Goal: Transaction & Acquisition: Purchase product/service

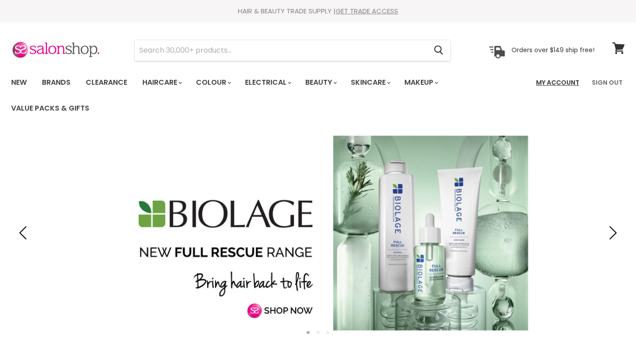
click at [562, 83] on link "My Account" at bounding box center [558, 82] width 54 height 19
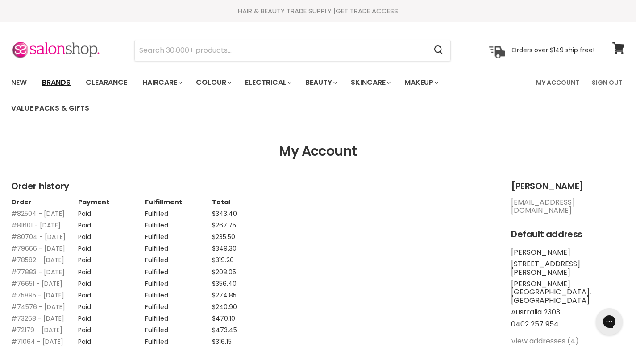
click at [52, 82] on link "Brands" at bounding box center [56, 82] width 42 height 19
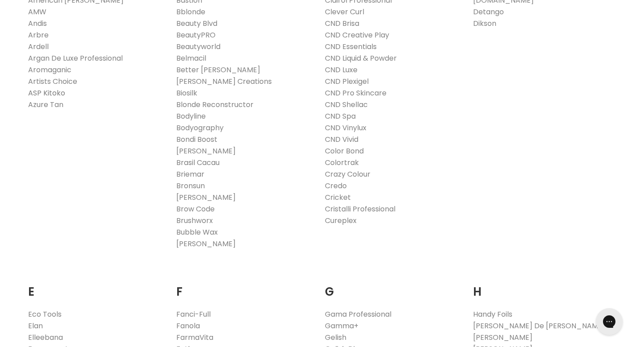
click at [52, 93] on link "ASP Kitoko" at bounding box center [46, 93] width 37 height 10
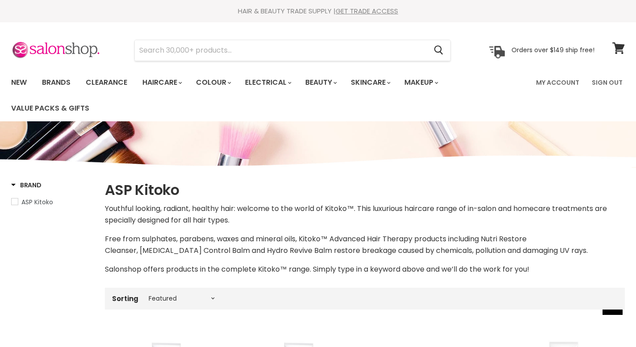
select select "manual"
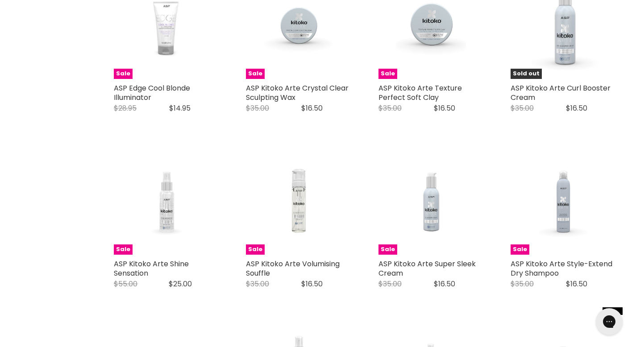
scroll to position [1601, 0]
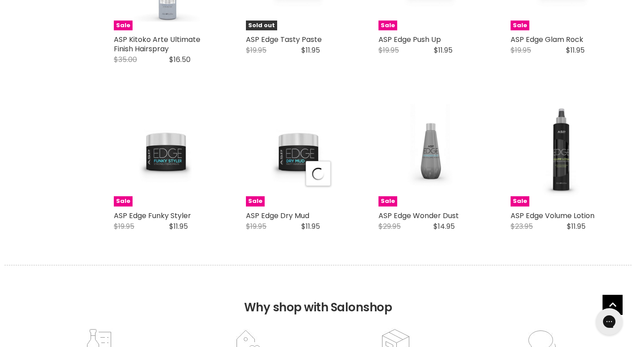
scroll to position [2192, 0]
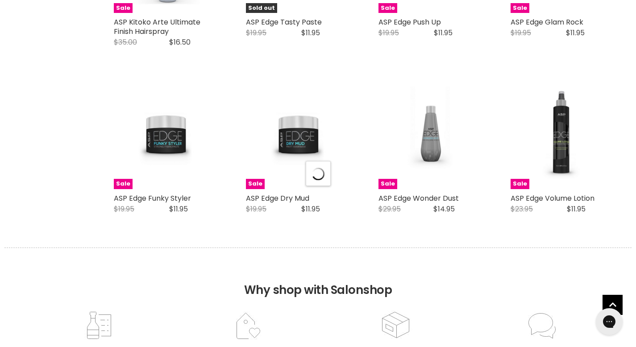
select select "manual"
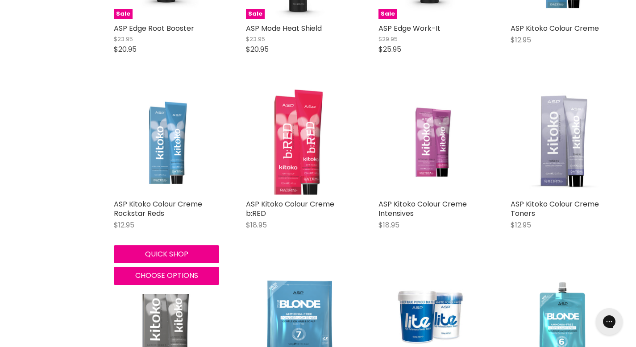
scroll to position [2703, 0]
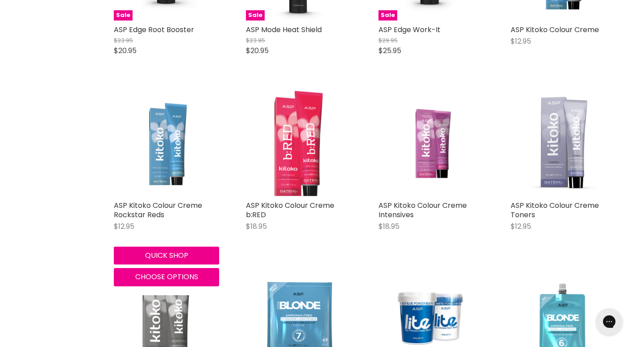
click at [178, 144] on img "Main content" at bounding box center [166, 143] width 105 height 104
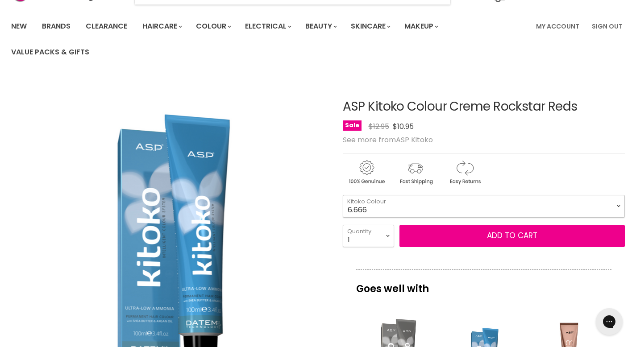
click at [617, 206] on select "6.666 7.646 8.444 8.446 9.34" at bounding box center [484, 206] width 283 height 22
click at [503, 204] on select "6.666 7.646 8.444 8.446 9.34" at bounding box center [484, 206] width 283 height 22
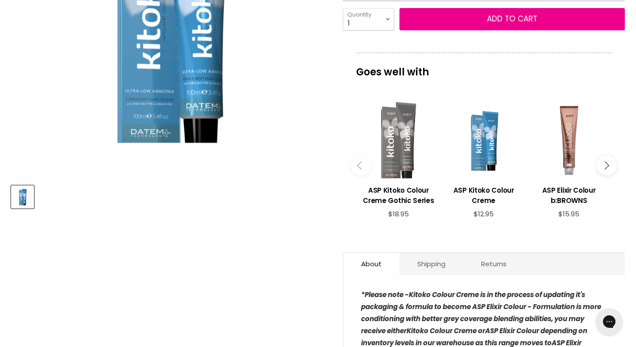
scroll to position [271, 0]
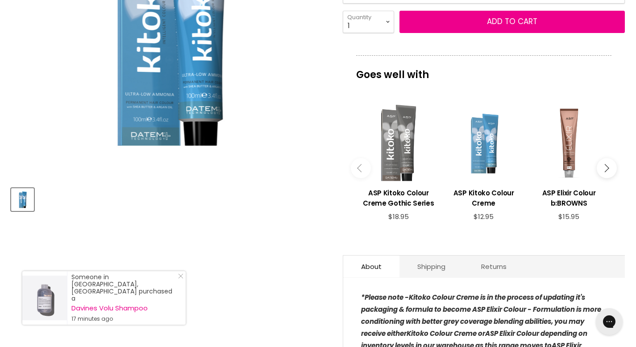
click at [484, 159] on div "Main content" at bounding box center [484, 143] width 76 height 76
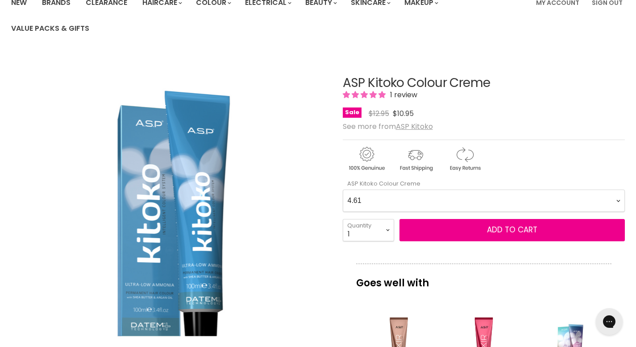
click at [476, 200] on Creme-0-0 "4.61 5.727 6.61 7.51 9.026 9.03 9.145 12.771 1.0 2.0 3.0 4.0 5.0 6.0 7.0 8.0 9.…" at bounding box center [484, 201] width 283 height 22
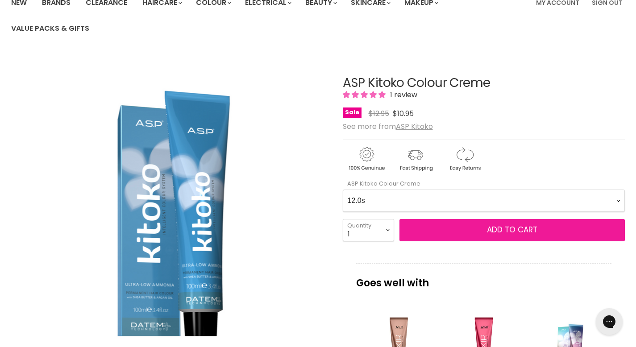
click at [504, 230] on span "Add to cart" at bounding box center [512, 230] width 50 height 11
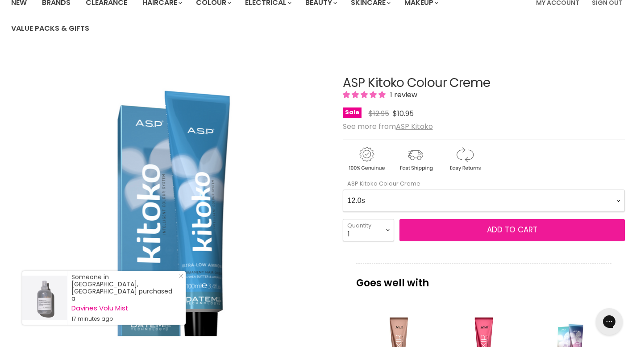
click at [454, 232] on button "Add to cart" at bounding box center [513, 230] width 226 height 22
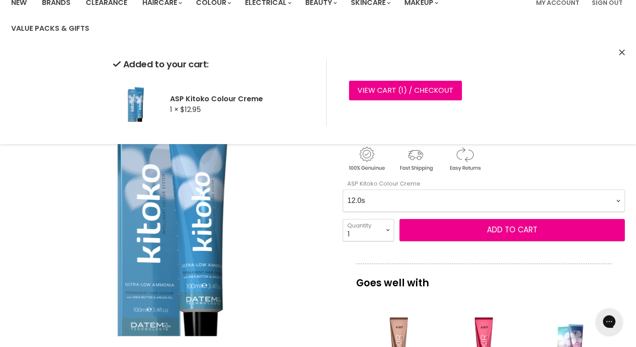
click at [447, 202] on Creme-0-0 "4.61 5.727 6.61 7.51 9.026 9.03 9.145 12.771 1.0 2.0 3.0 4.0 5.0 6.0 7.0 8.0 9.…" at bounding box center [484, 201] width 283 height 22
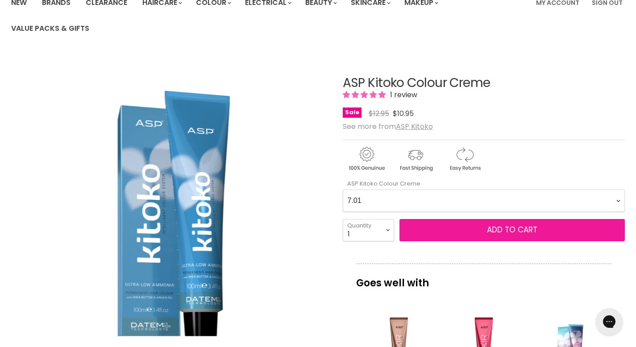
click at [458, 228] on button "Add to cart" at bounding box center [513, 230] width 226 height 22
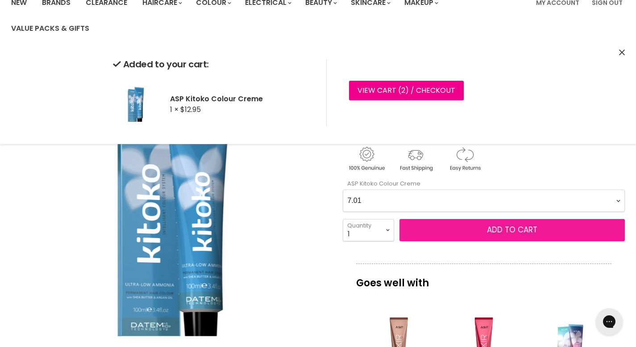
click at [458, 228] on button "Add to cart" at bounding box center [513, 230] width 226 height 22
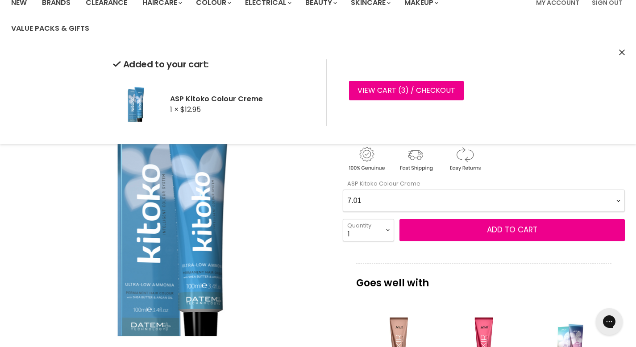
click at [459, 196] on Creme-0-0 "4.61 5.727 6.61 7.51 9.026 9.03 9.145 12.771 1.0 2.0 3.0 4.0 5.0 6.0 7.0 8.0 9.…" at bounding box center [484, 201] width 283 height 22
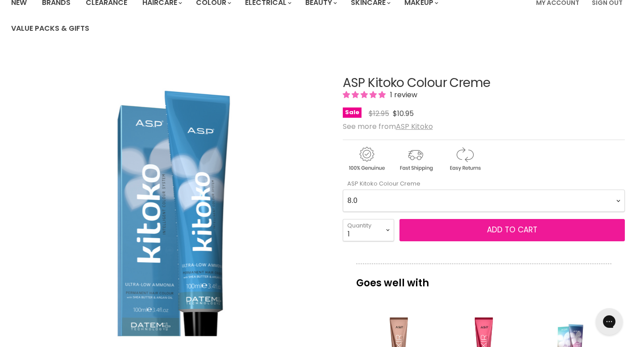
click at [445, 230] on button "Add to cart" at bounding box center [513, 230] width 226 height 22
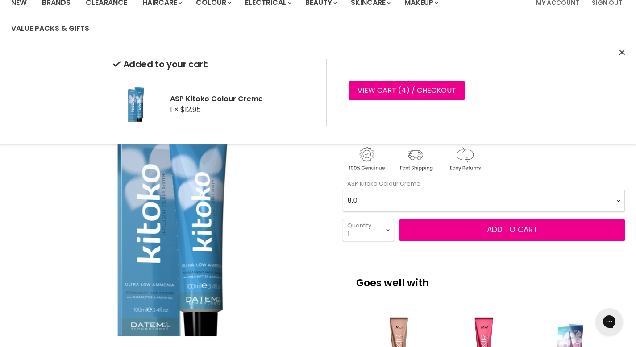
click at [433, 203] on Creme-0-0 "4.61 5.727 6.61 7.51 9.026 9.03 9.145 12.771 1.0 2.0 3.0 4.0 5.0 6.0 7.0 8.0 9.…" at bounding box center [484, 201] width 283 height 22
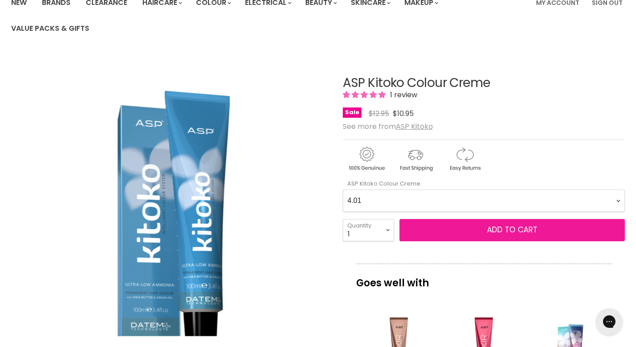
click at [436, 232] on button "Add to cart" at bounding box center [513, 230] width 226 height 22
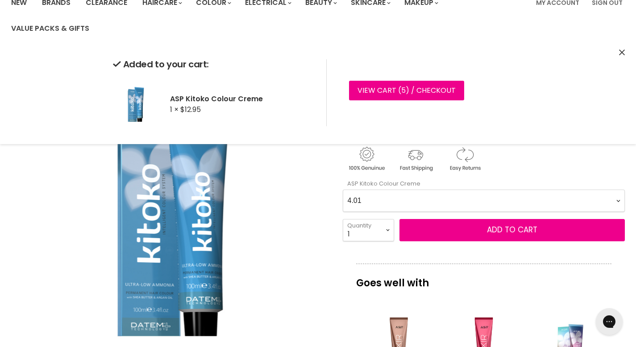
click at [426, 200] on Creme-0-0 "4.61 5.727 6.61 7.51 9.026 9.03 9.145 12.771 1.0 2.0 3.0 4.0 5.0 6.0 7.0 8.0 9.…" at bounding box center [484, 201] width 283 height 22
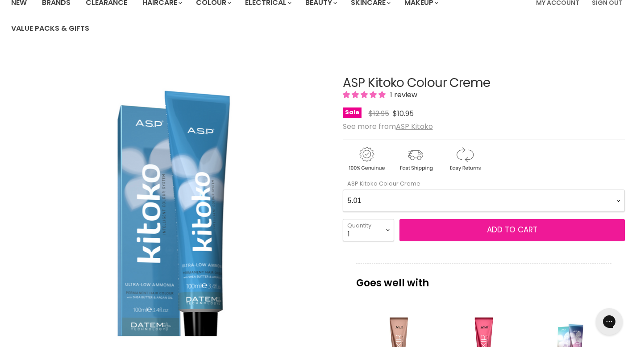
click at [435, 233] on button "Add to cart" at bounding box center [513, 230] width 226 height 22
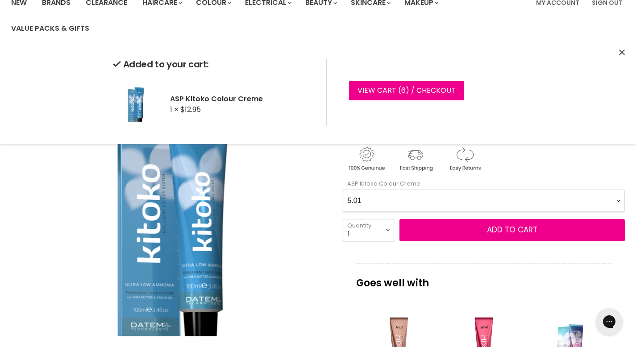
click at [434, 200] on Creme-0-0 "4.61 5.727 6.61 7.51 9.026 9.03 9.145 12.771 1.0 2.0 3.0 4.0 5.0 6.0 7.0 8.0 9.…" at bounding box center [484, 201] width 283 height 22
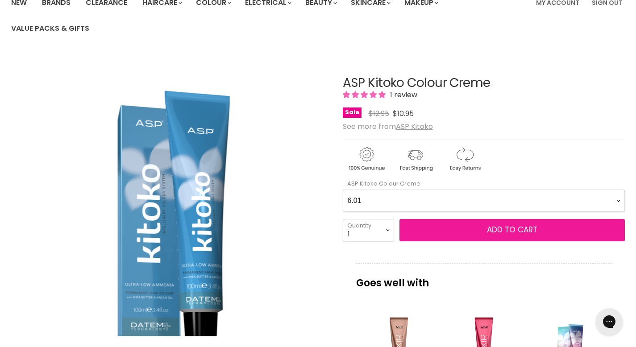
click at [442, 229] on button "Add to cart" at bounding box center [513, 230] width 226 height 22
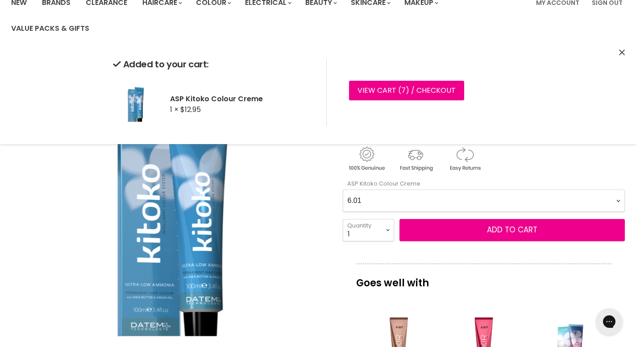
click at [447, 202] on Creme-0-0 "4.61 5.727 6.61 7.51 9.026 9.03 9.145 12.771 1.0 2.0 3.0 4.0 5.0 6.0 7.0 8.0 9.…" at bounding box center [484, 201] width 283 height 22
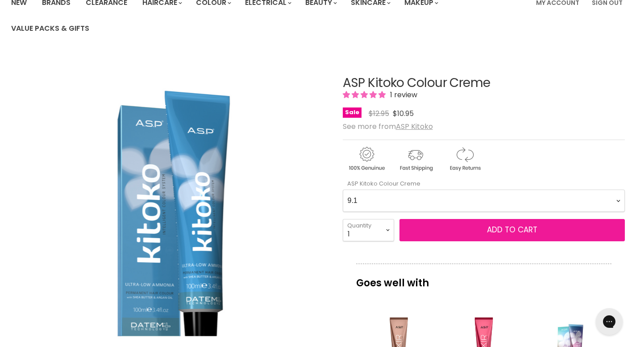
click at [447, 233] on button "Add to cart" at bounding box center [513, 230] width 226 height 22
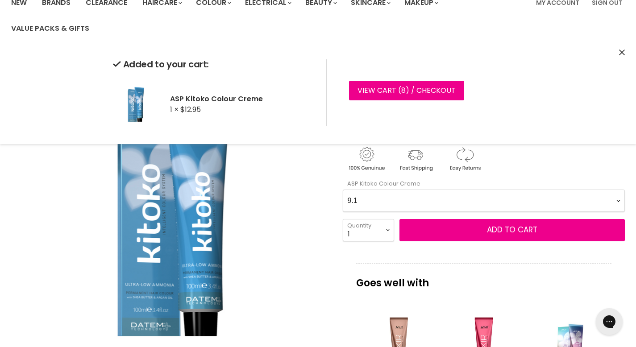
click at [451, 204] on Creme-0-0 "4.61 5.727 6.61 7.51 9.026 9.03 9.145 12.771 1.0 2.0 3.0 4.0 5.0 6.0 7.0 8.0 9.…" at bounding box center [484, 201] width 283 height 22
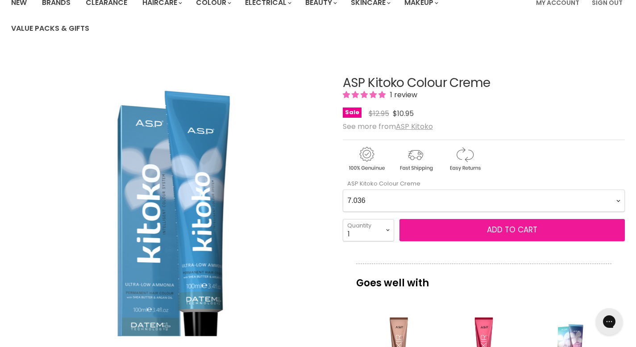
click at [449, 229] on button "Add to cart" at bounding box center [513, 230] width 226 height 22
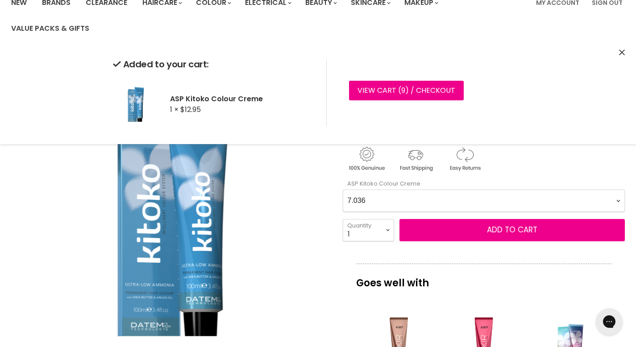
click at [446, 199] on Creme-0-0 "4.61 5.727 6.61 7.51 9.026 9.03 9.145 12.771 1.0 2.0 3.0 4.0 5.0 6.0 7.0 8.0 9.…" at bounding box center [484, 201] width 283 height 22
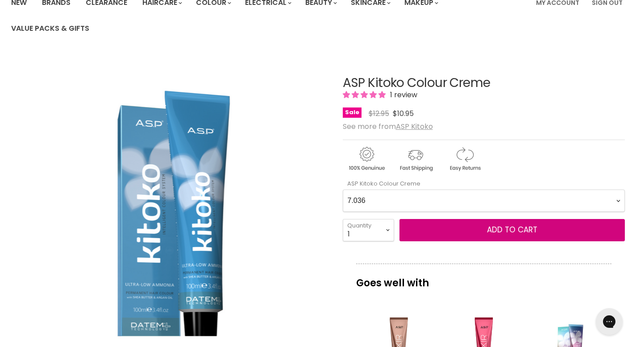
select Creme-0-0 "7.4"
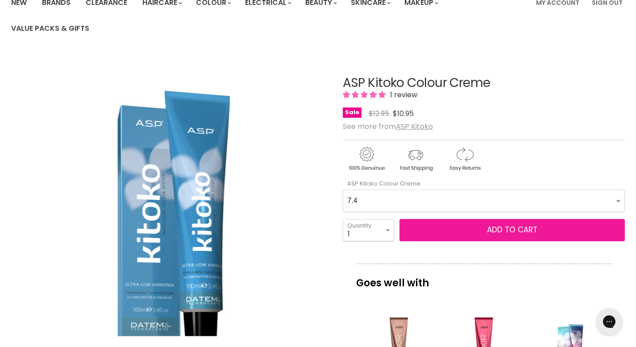
click at [444, 230] on button "Add to cart" at bounding box center [513, 230] width 226 height 22
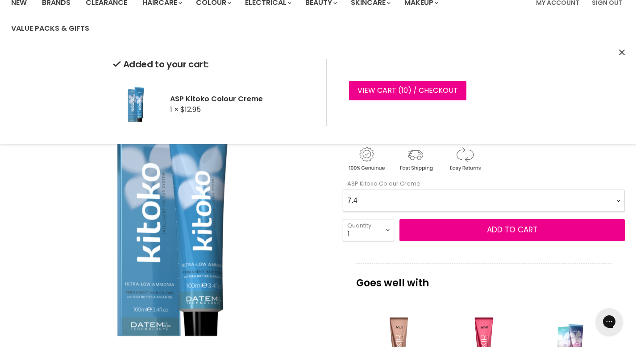
click at [308, 210] on img "ASP Kitoko Colour Creme image. Click or Scroll to Zoom." at bounding box center [169, 211] width 316 height 314
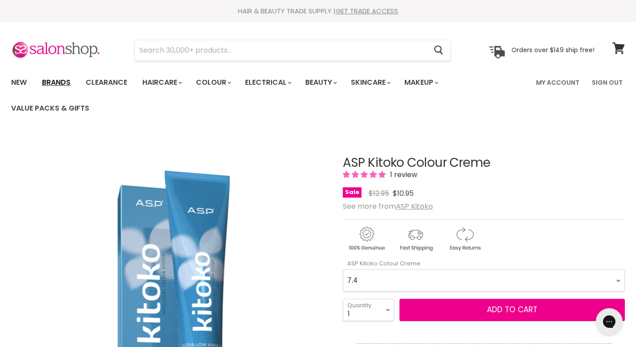
click at [63, 83] on link "Brands" at bounding box center [56, 82] width 42 height 19
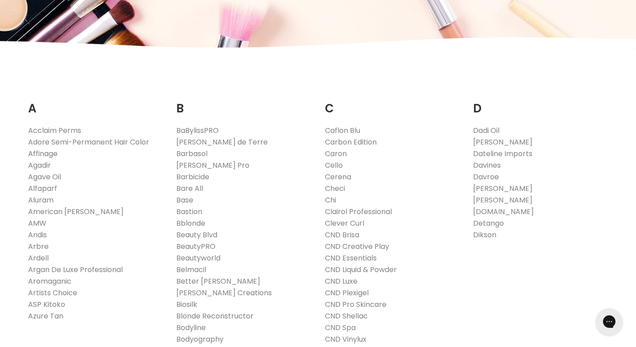
click at [46, 153] on link "Affinage" at bounding box center [42, 154] width 29 height 10
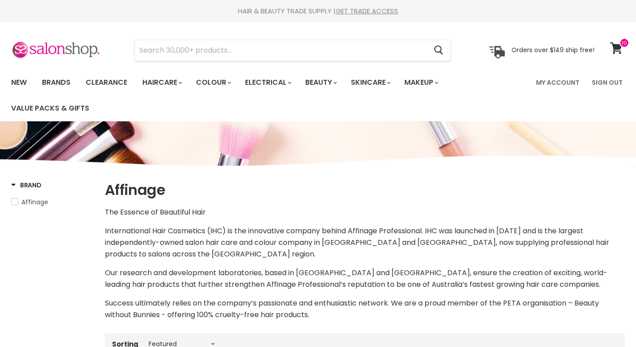
select select "manual"
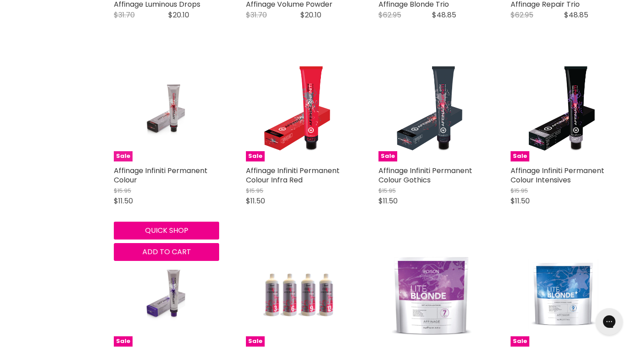
scroll to position [1370, 0]
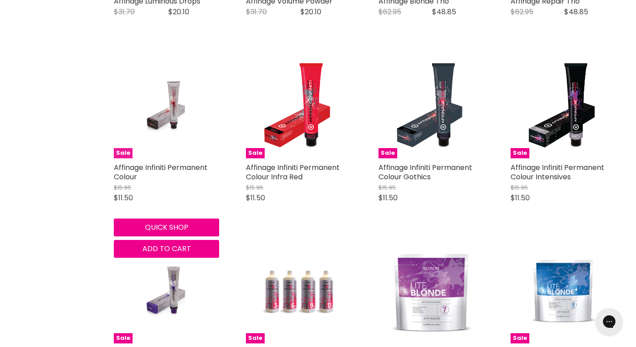
click at [166, 113] on img "Main content" at bounding box center [167, 105] width 70 height 105
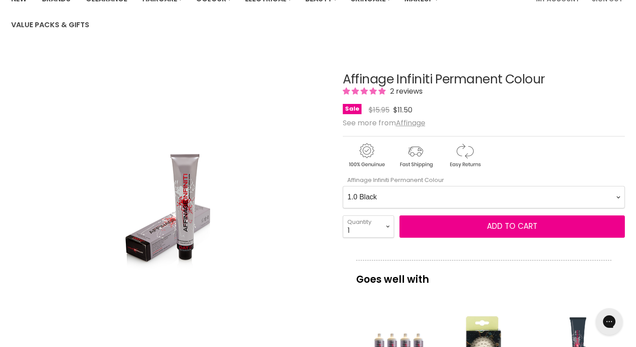
click at [437, 197] on Colour-0-0 "1.0 Black 2.0 Very Dark Brown 3.0 Dark Brown 3.66 Dark Burgundy Brown 4.0 Mediu…" at bounding box center [484, 197] width 283 height 22
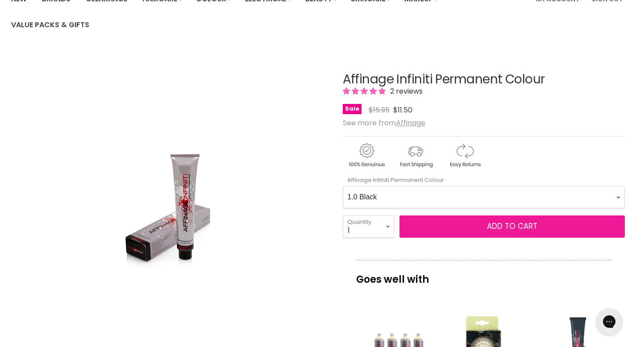
click at [444, 227] on button "Add to cart" at bounding box center [513, 227] width 226 height 22
click at [429, 231] on button "Add to cart" at bounding box center [513, 227] width 226 height 22
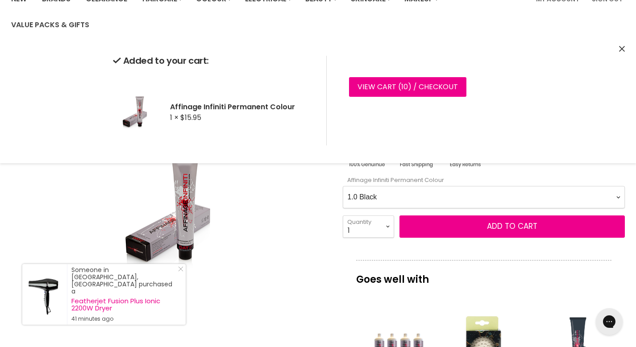
click at [464, 197] on Colour-0-0 "1.0 Black 2.0 Very Dark Brown 3.0 Dark Brown 3.66 Dark Burgundy Brown 4.0 Mediu…" at bounding box center [484, 197] width 283 height 22
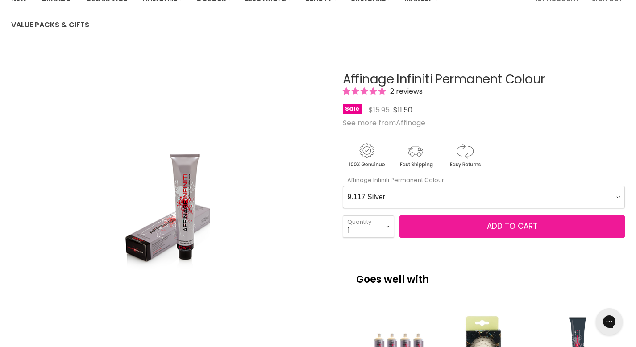
click at [446, 227] on button "Add to cart" at bounding box center [513, 227] width 226 height 22
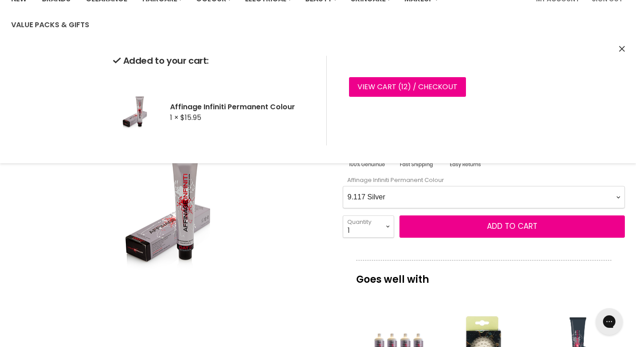
click at [444, 199] on Colour-0-0 "1.0 Black 2.0 Very Dark Brown 3.0 Dark Brown 3.66 Dark Burgundy Brown 4.0 Mediu…" at bounding box center [484, 197] width 283 height 22
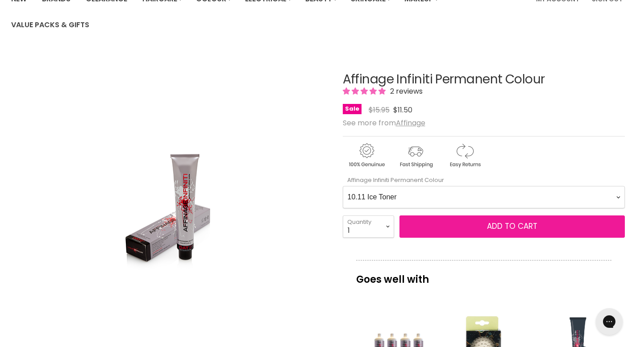
click at [429, 228] on button "Add to cart" at bounding box center [513, 227] width 226 height 22
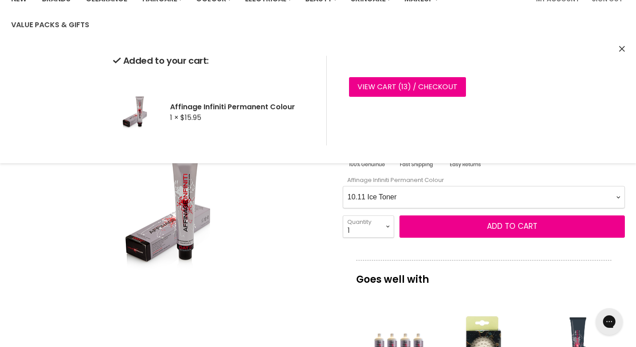
click at [434, 197] on Colour-0-0 "1.0 Black 2.0 Very Dark Brown 3.0 Dark Brown 3.66 Dark Burgundy Brown 4.0 Mediu…" at bounding box center [484, 197] width 283 height 22
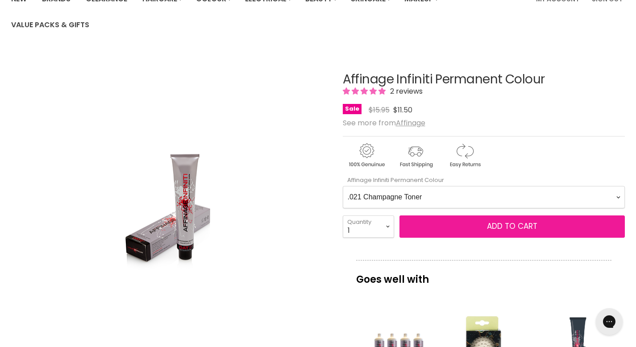
click at [431, 229] on button "Add to cart" at bounding box center [513, 227] width 226 height 22
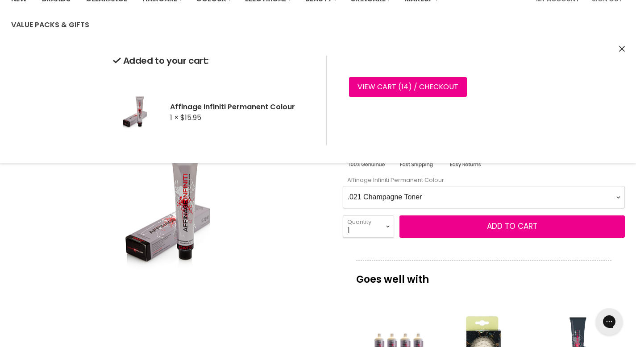
click at [443, 197] on Colour-0-0 "1.0 Black 2.0 Very Dark Brown 3.0 Dark Brown 3.66 Dark Burgundy Brown 4.0 Mediu…" at bounding box center [484, 197] width 283 height 22
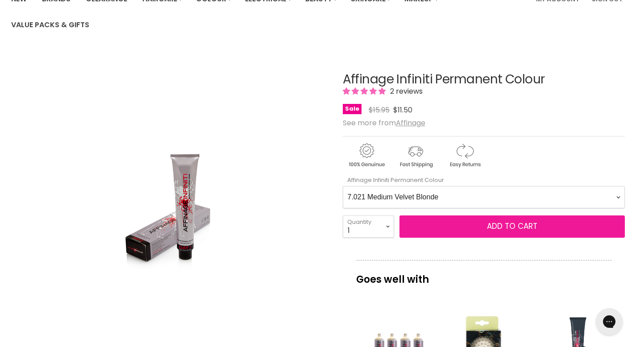
click at [436, 228] on button "Add to cart" at bounding box center [513, 227] width 226 height 22
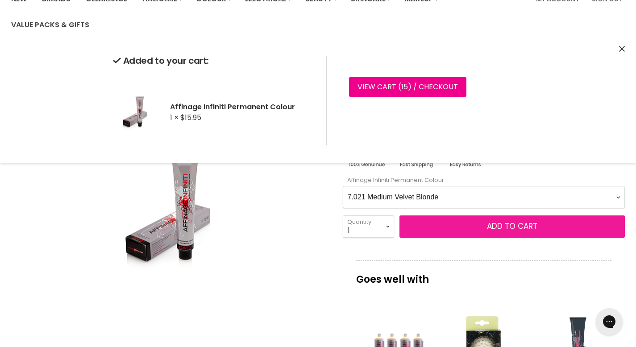
click at [437, 229] on button "Add to cart" at bounding box center [513, 227] width 226 height 22
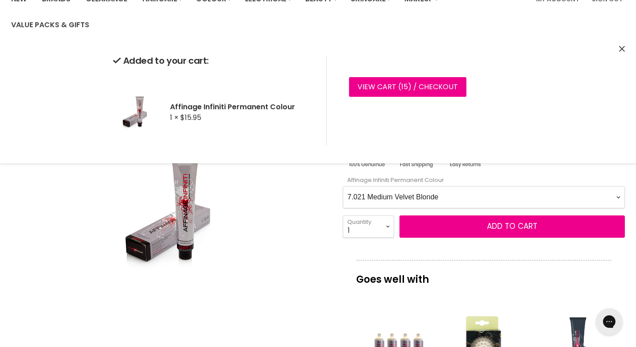
click at [453, 199] on Colour-0-0 "1.0 Black 2.0 Very Dark Brown 3.0 Dark Brown 3.66 Dark Burgundy Brown 4.0 Mediu…" at bounding box center [484, 197] width 283 height 22
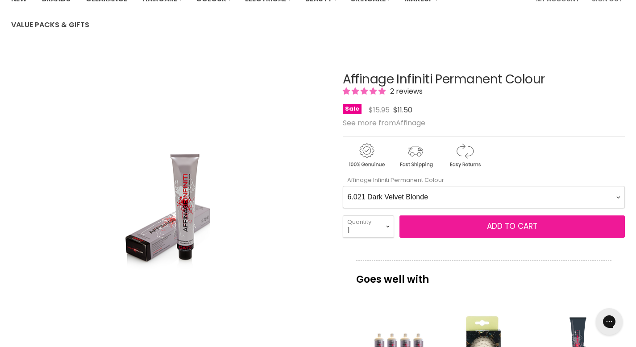
click at [448, 229] on button "Add to cart" at bounding box center [513, 227] width 226 height 22
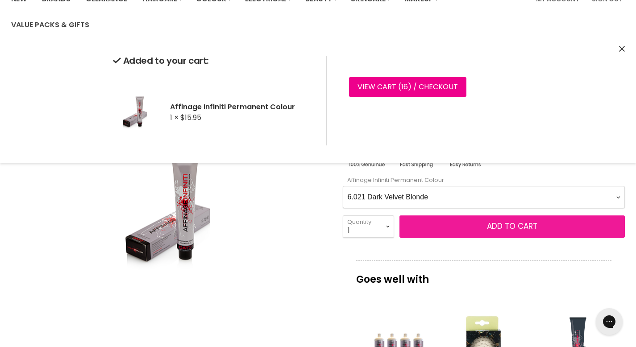
click at [449, 230] on button "Add to cart" at bounding box center [513, 227] width 226 height 22
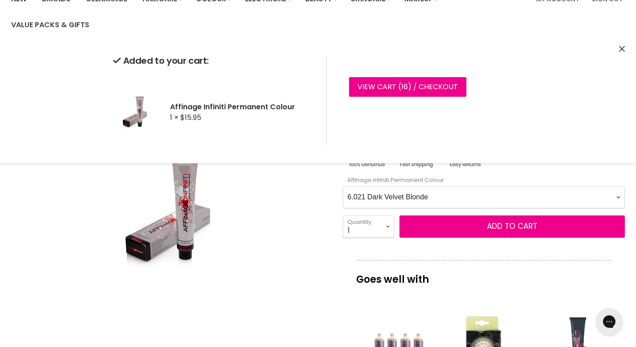
click at [444, 196] on Colour-0-0 "1.0 Black 2.0 Very Dark Brown 3.0 Dark Brown 3.66 Dark Burgundy Brown 4.0 Mediu…" at bounding box center [484, 197] width 283 height 22
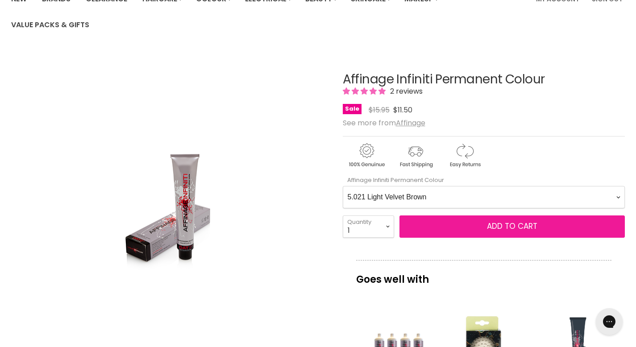
click at [445, 231] on button "Add to cart" at bounding box center [513, 227] width 226 height 22
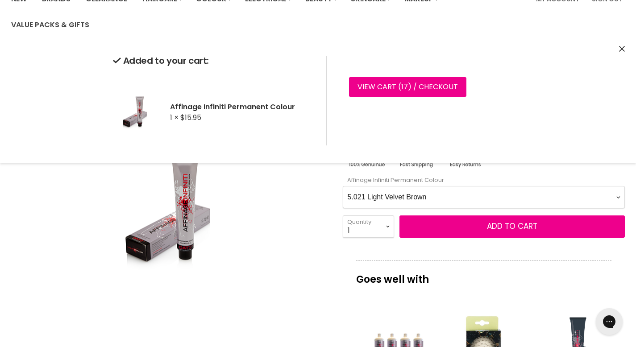
click at [454, 198] on Colour-0-0 "1.0 Black 2.0 Very Dark Brown 3.0 Dark Brown 3.66 Dark Burgundy Brown 4.0 Mediu…" at bounding box center [484, 197] width 283 height 22
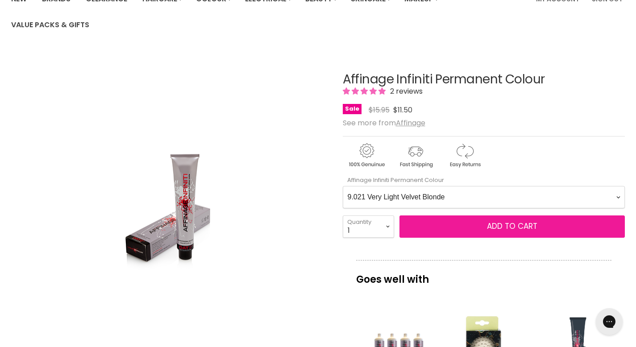
click at [422, 227] on button "Add to cart" at bounding box center [513, 227] width 226 height 22
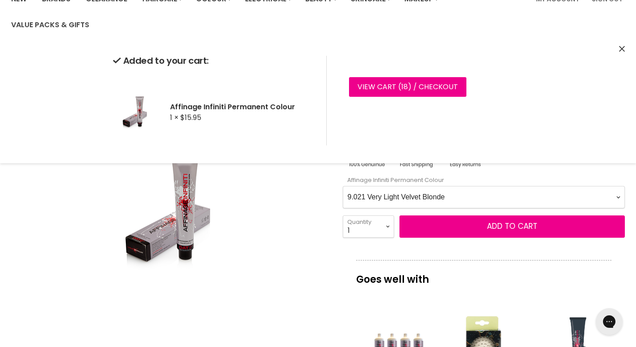
click at [457, 197] on Colour-0-0 "1.0 Black 2.0 Very Dark Brown 3.0 Dark Brown 3.66 Dark Burgundy Brown 4.0 Mediu…" at bounding box center [484, 197] width 283 height 22
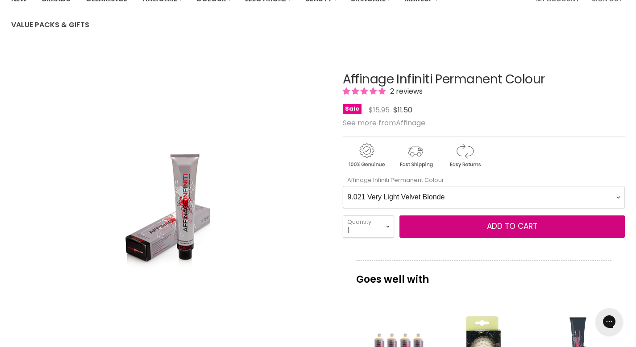
select Colour-0-0 "8.021 Light Velvet Blonde"
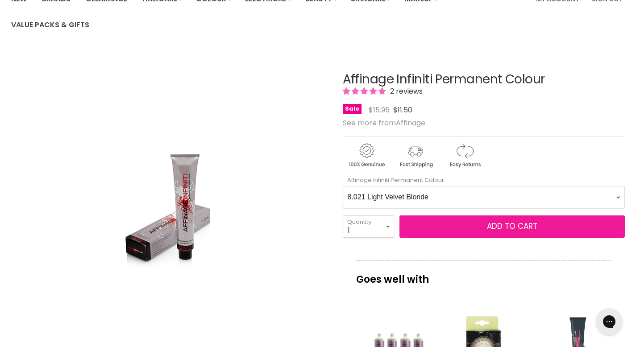
click at [446, 224] on button "Add to cart" at bounding box center [513, 227] width 226 height 22
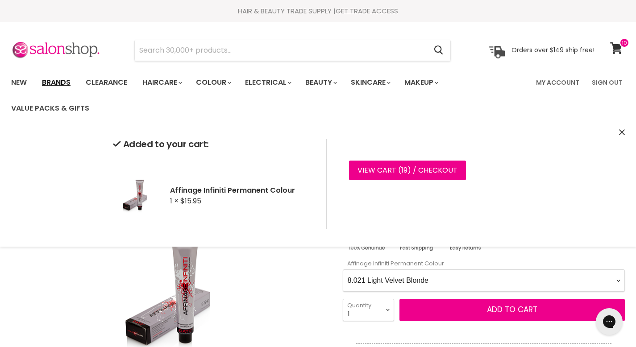
click at [65, 80] on link "Brands" at bounding box center [56, 82] width 42 height 19
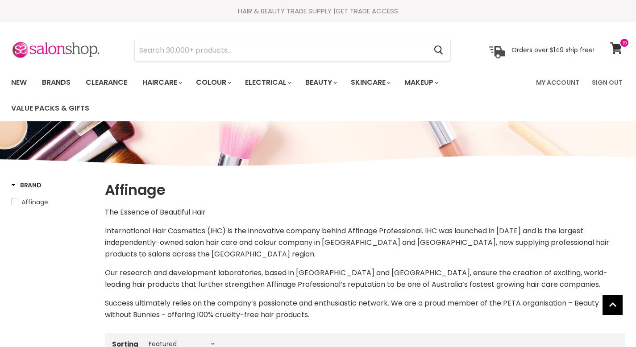
select select "manual"
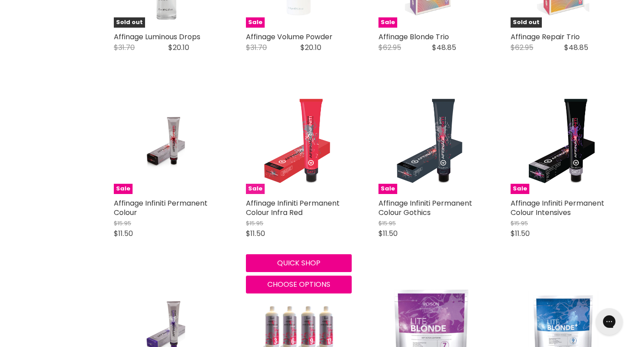
click at [296, 158] on img "Main content" at bounding box center [299, 141] width 83 height 105
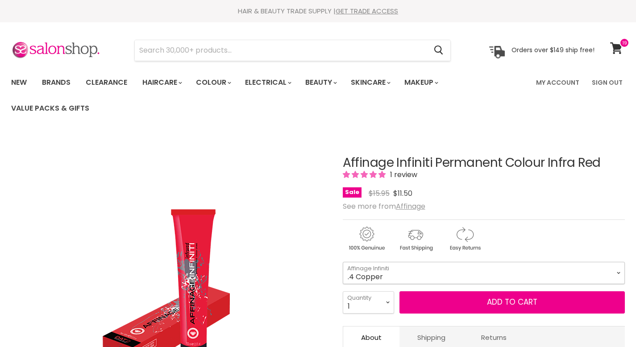
click at [449, 276] on select ".4 Copper .526 Magenta .6 Red .62 Red Violet .64 Red Copper" at bounding box center [484, 273] width 283 height 22
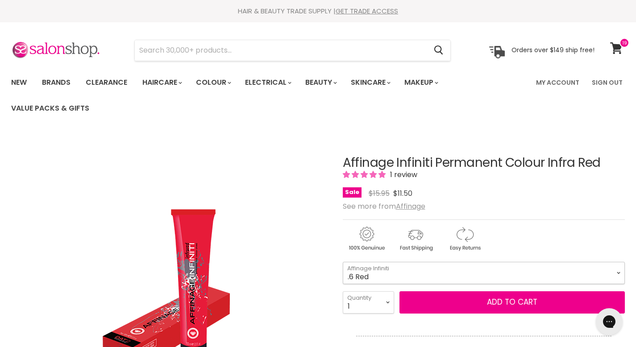
select select ".6 Red"
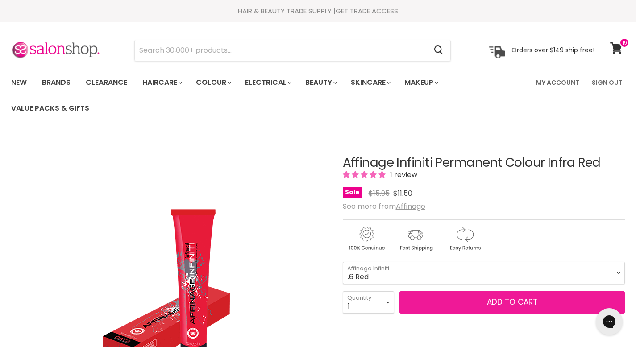
click at [508, 301] on button "Add to cart" at bounding box center [513, 303] width 226 height 22
click at [462, 302] on button "Add to cart" at bounding box center [513, 303] width 226 height 22
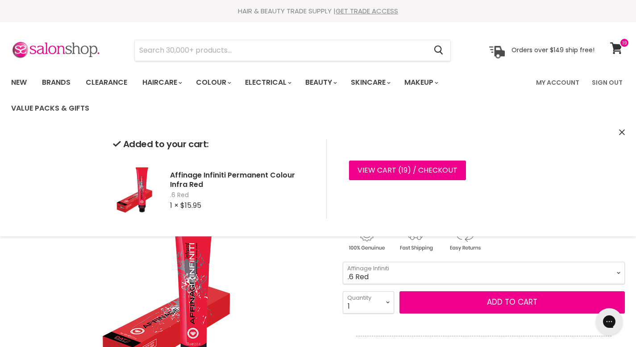
click at [294, 288] on div "Click or scroll to zoom Tap or pinch to zoom" at bounding box center [169, 292] width 316 height 316
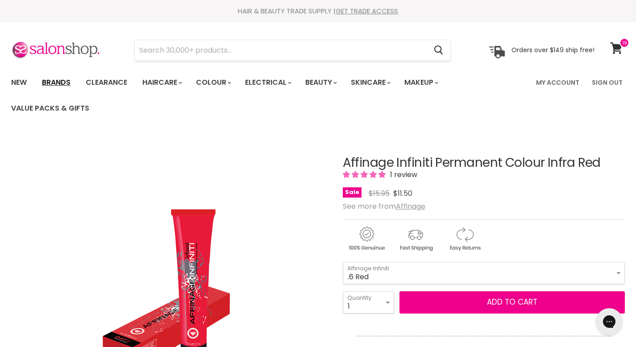
click at [60, 82] on link "Brands" at bounding box center [56, 82] width 42 height 19
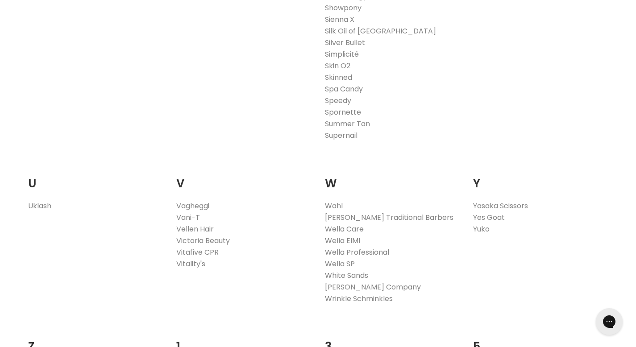
scroll to position [1683, 0]
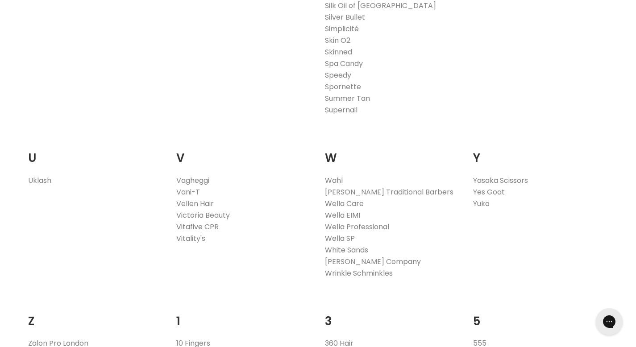
click at [212, 225] on link "Vitafive CPR" at bounding box center [197, 227] width 42 height 10
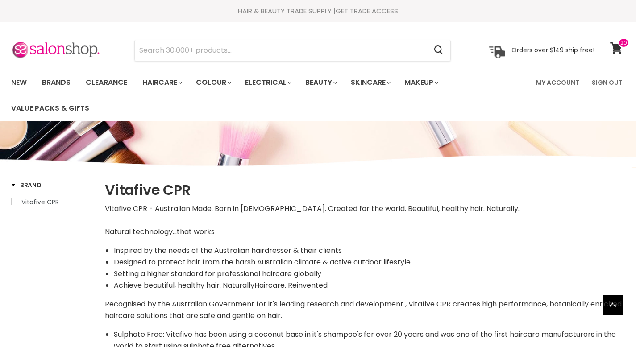
select select "manual"
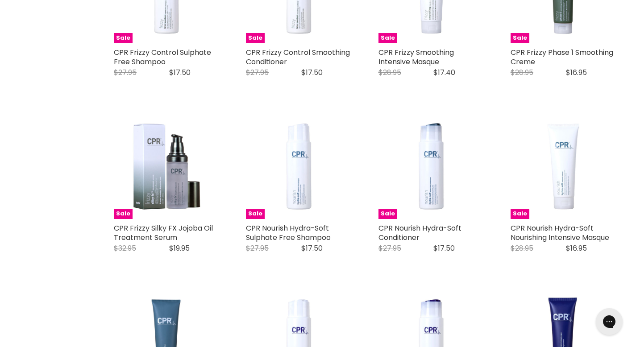
scroll to position [540, 0]
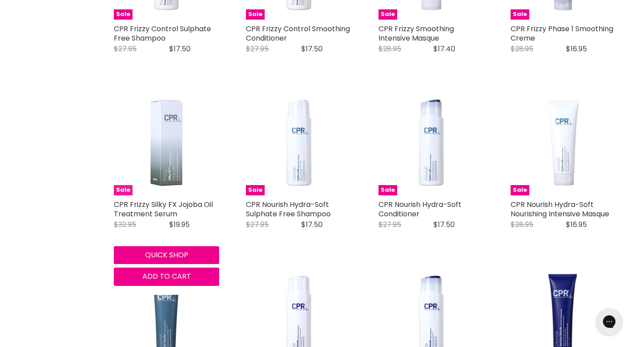
click at [168, 165] on img "Main content" at bounding box center [166, 142] width 105 height 105
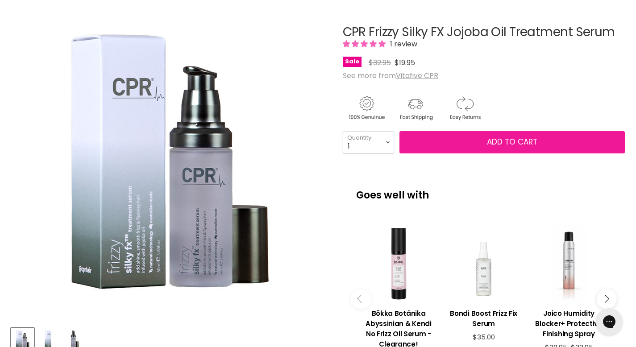
click at [461, 142] on button "Add to cart" at bounding box center [513, 142] width 226 height 22
click at [425, 142] on button "Add to cart" at bounding box center [513, 142] width 226 height 22
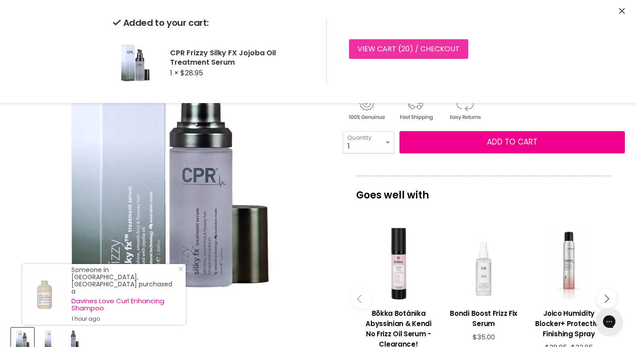
click at [384, 50] on link "View cart ( 20 ) / Checkout" at bounding box center [408, 49] width 119 height 20
